Goal: Transaction & Acquisition: Purchase product/service

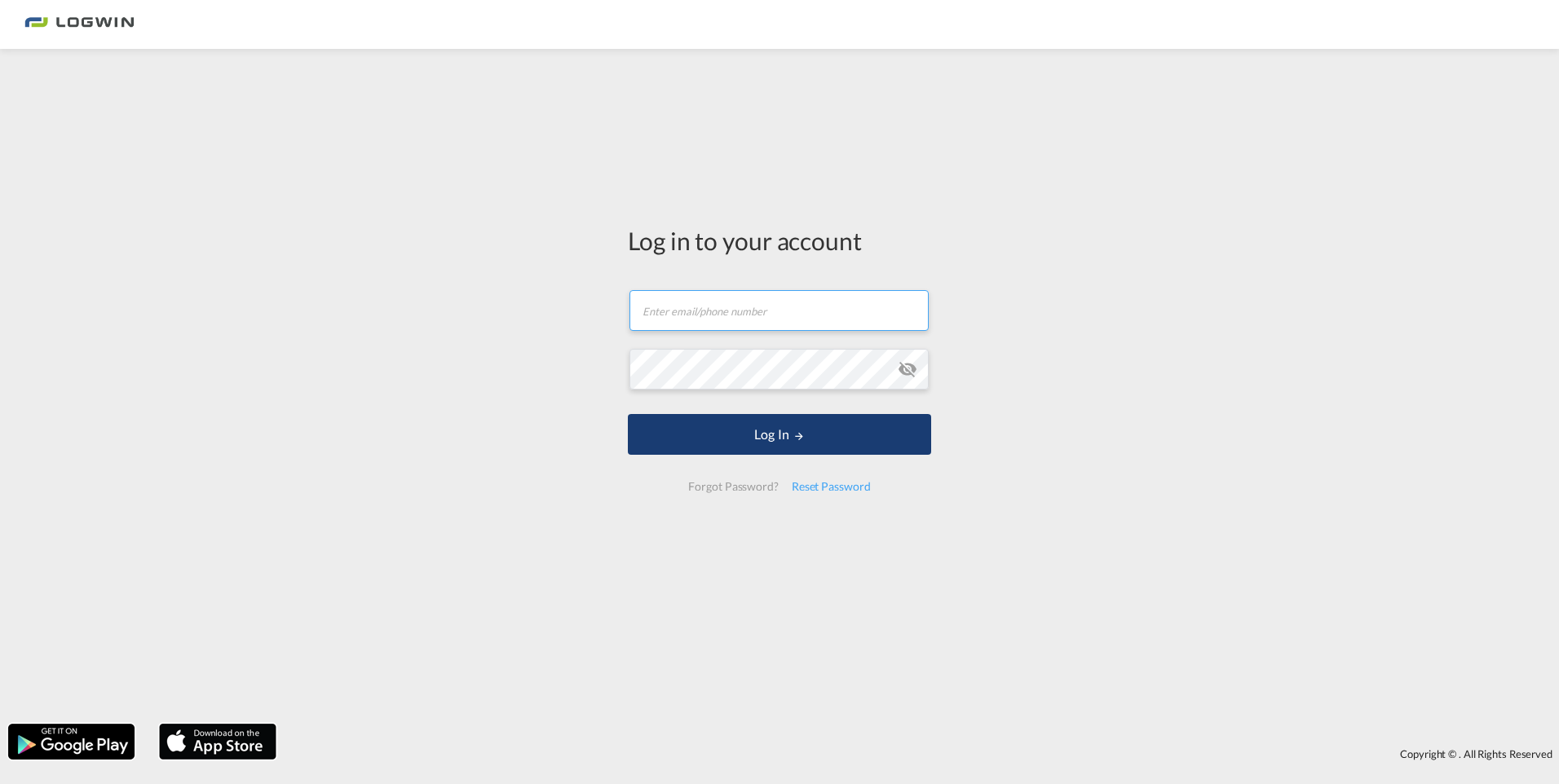
type input "[EMAIL_ADDRESS][DOMAIN_NAME]"
click at [900, 437] on button "Log In" at bounding box center [779, 434] width 304 height 40
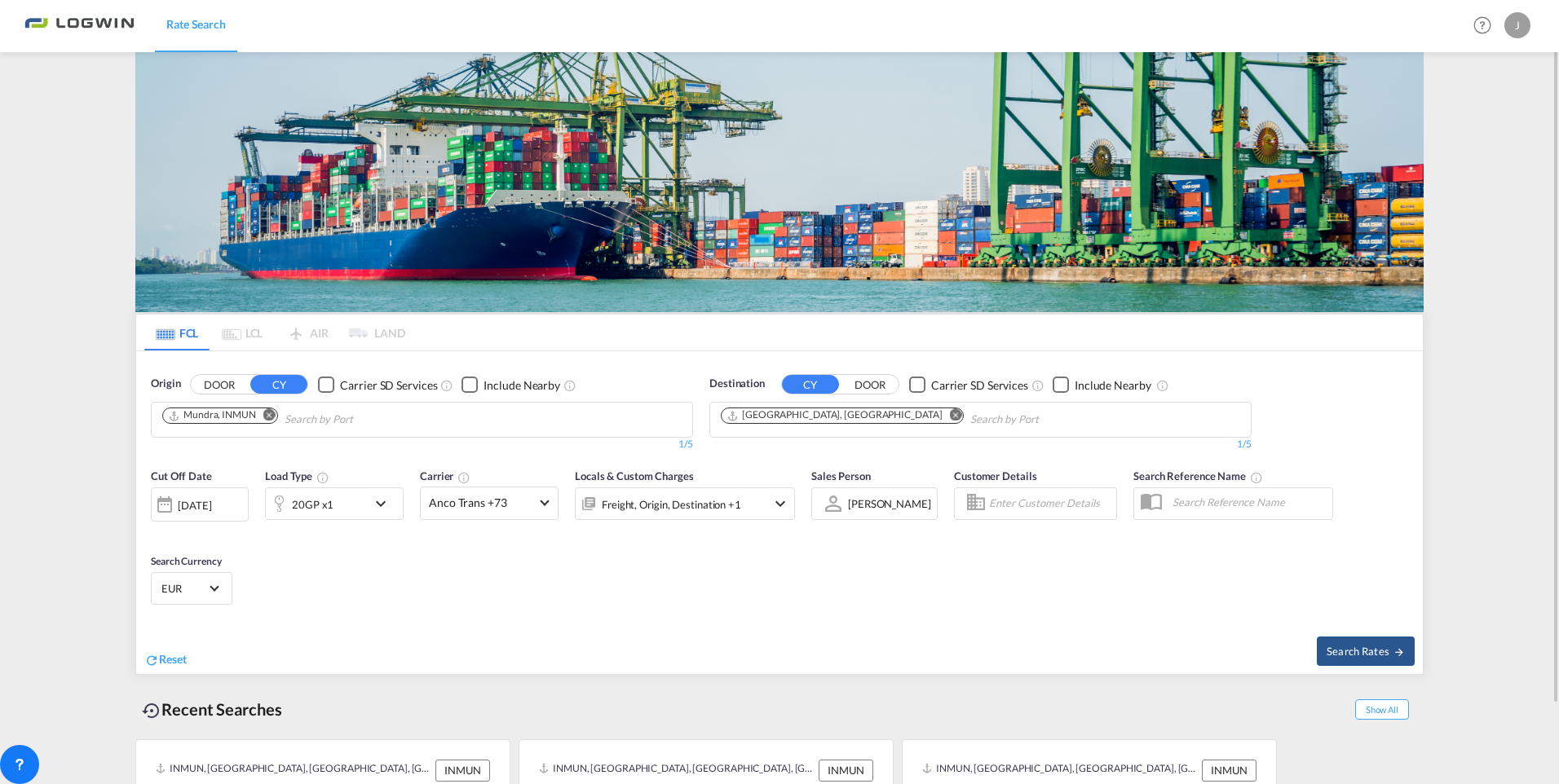
click at [270, 413] on md-icon "Remove" at bounding box center [269, 415] width 13 height 13
click at [255, 415] on body "Rate Search Rate Search Help Resources Product Release J My Profile Logout FCL …" at bounding box center [780, 392] width 1559 height 784
type input "singapo"
click at [236, 458] on div "Singapo re Singapore SGSIN" at bounding box center [289, 457] width 310 height 49
click at [386, 497] on md-icon "icon-chevron-down" at bounding box center [384, 504] width 28 height 19
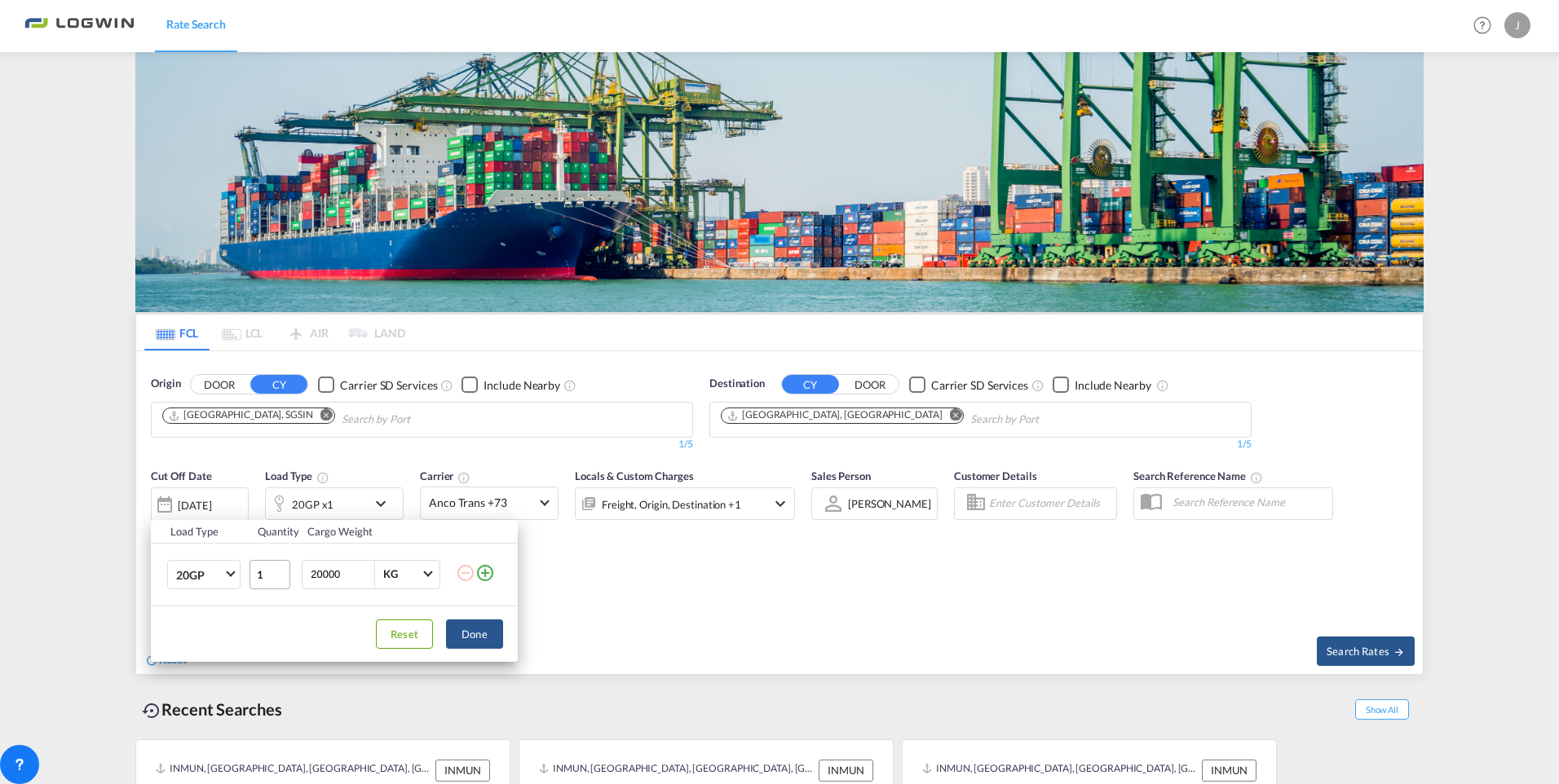
click at [278, 574] on tr "20GP 20GP 40GP 40HC 45HC 20RE 40RE 40HR 20OT 40OT 20FR 40FR 40NR 20NR 45S 20TK …" at bounding box center [334, 573] width 367 height 63
type input "6"
type input "760"
click at [478, 635] on button "Done" at bounding box center [474, 634] width 57 height 29
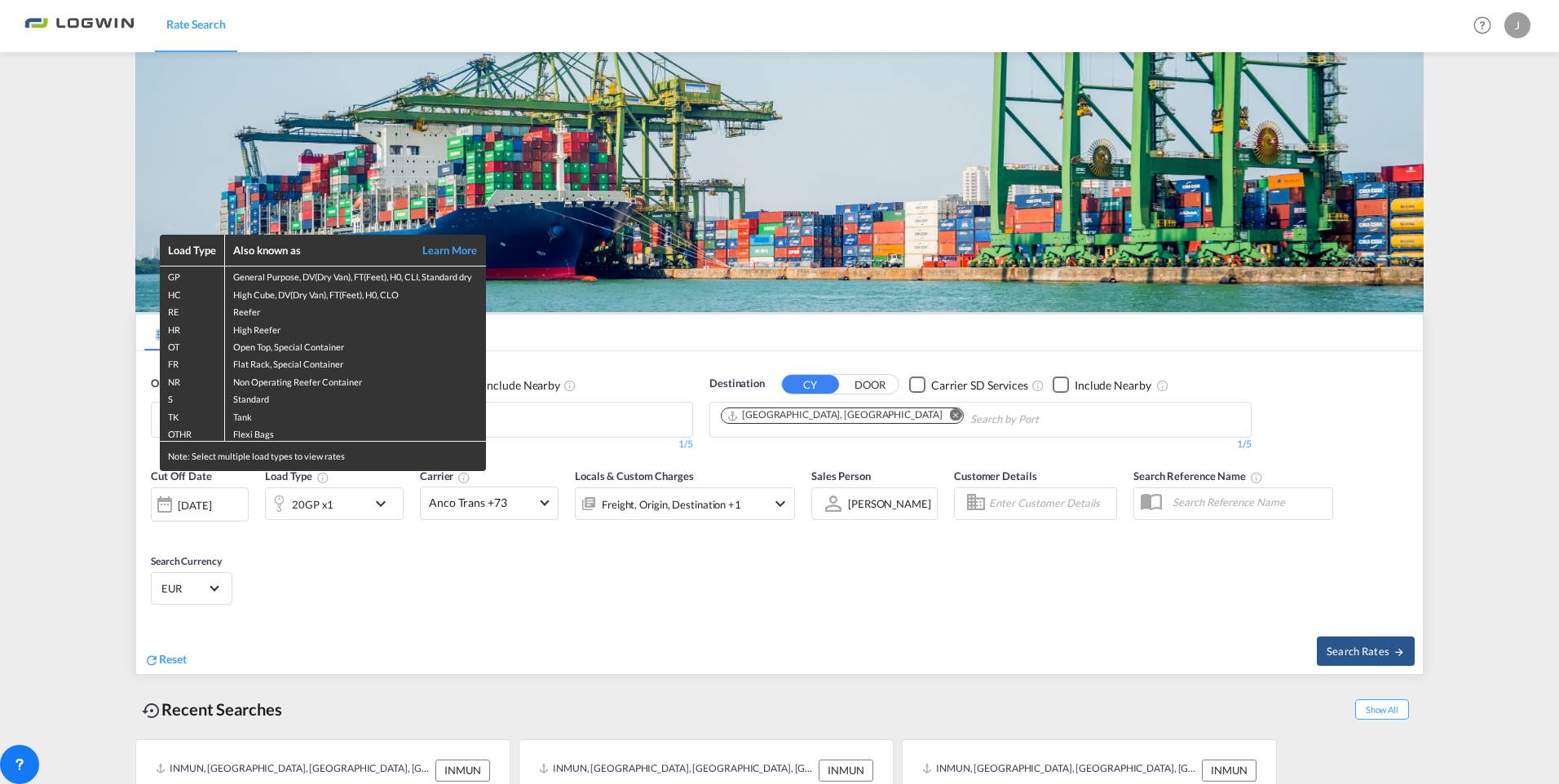
click at [1136, 603] on div "Load Type Also known as Learn More GP General Purpose, DV(Dry Van), FT(Feet), H…" at bounding box center [780, 392] width 1559 height 784
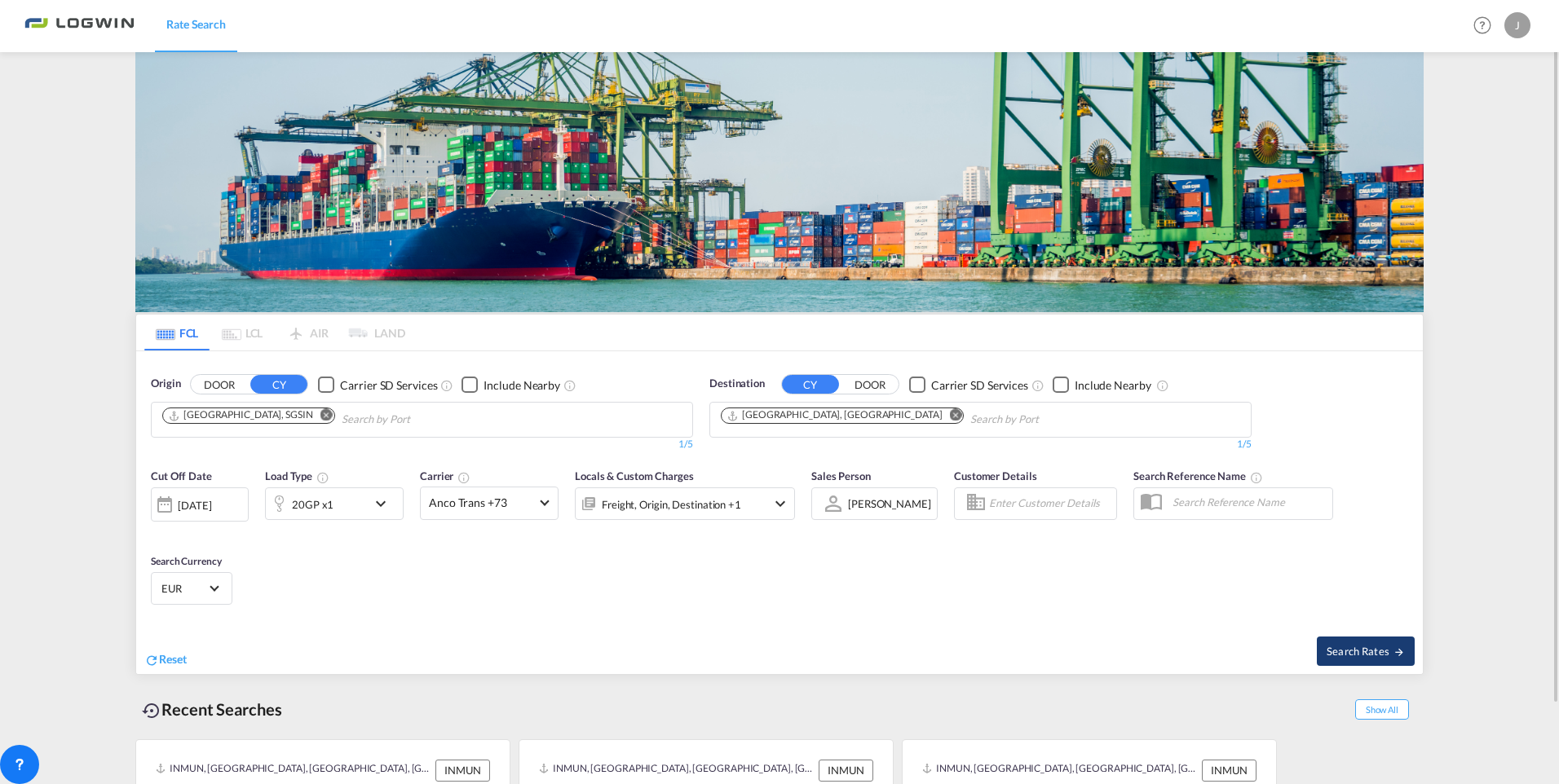
click at [1399, 648] on md-icon "icon-arrow-right" at bounding box center [1399, 652] width 12 height 12
type input "SGSIN to DEHAM / [DATE]"
